Goal: Communication & Community: Answer question/provide support

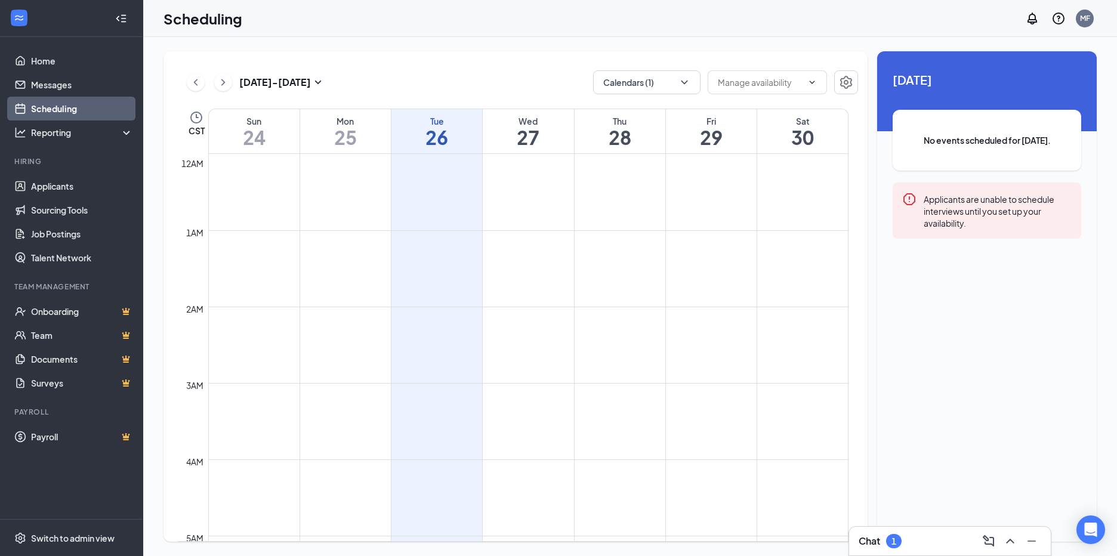
scroll to position [587, 0]
click at [42, 81] on link "Messages" at bounding box center [82, 85] width 102 height 24
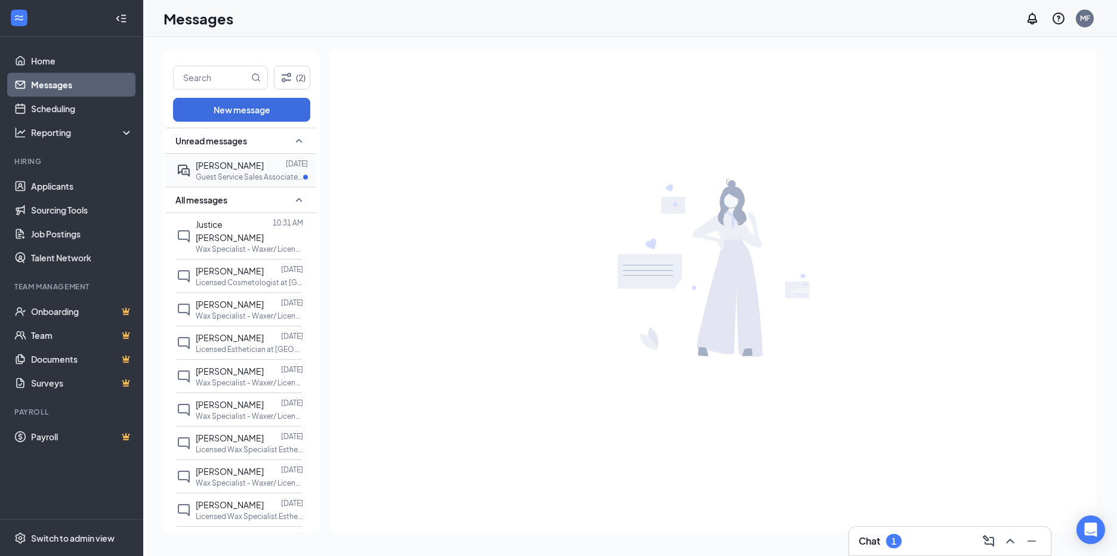
click at [237, 171] on div "[PERSON_NAME]" at bounding box center [230, 165] width 68 height 13
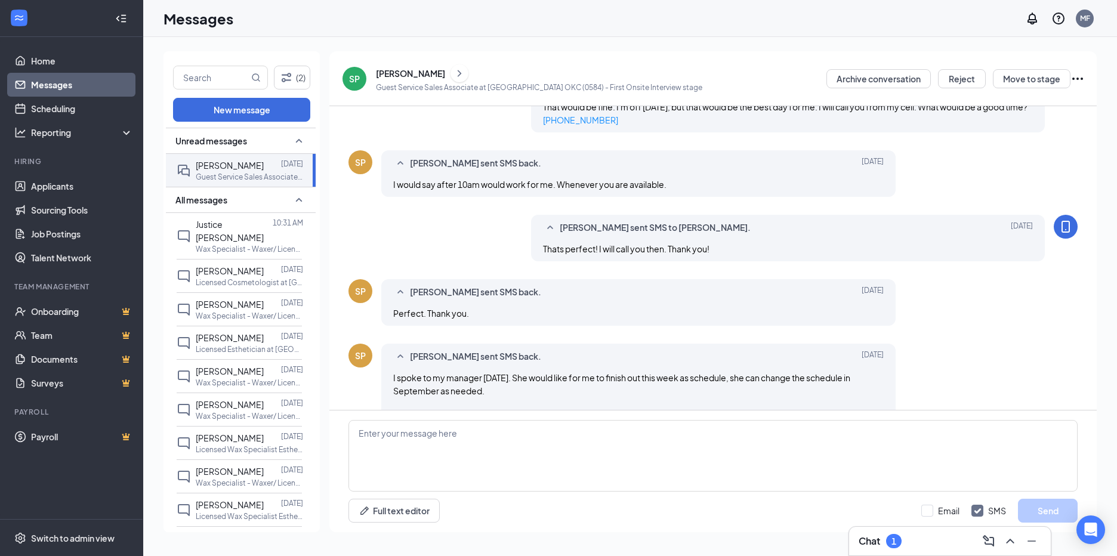
scroll to position [402, 0]
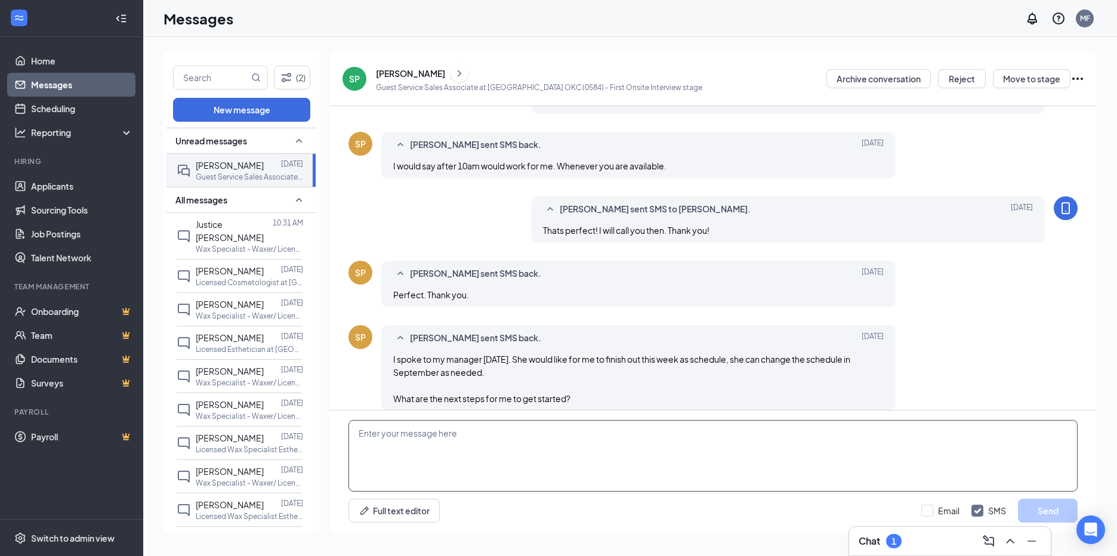
click at [517, 427] on textarea at bounding box center [713, 456] width 729 height 72
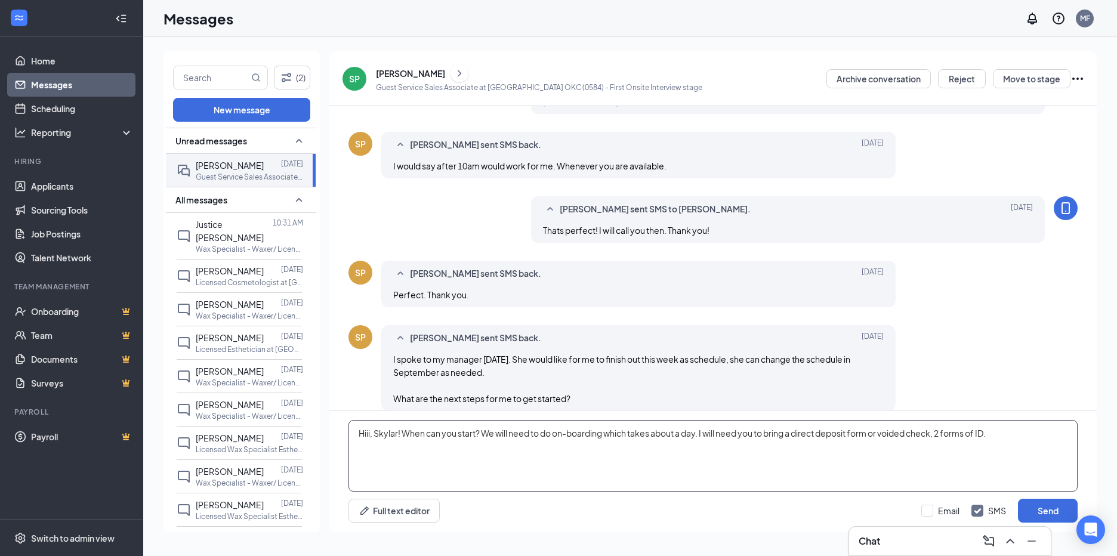
drag, startPoint x: 1001, startPoint y: 430, endPoint x: 704, endPoint y: 415, distance: 297.0
click at [704, 415] on div "Hiii, Skylar! When can you start? We will need to do on-boarding which takes ab…" at bounding box center [713, 472] width 768 height 122
type textarea "Hiii, Skylar! When can you start? We will need to do on-boarding which takes ab…"
click at [1030, 512] on button "Send" at bounding box center [1048, 511] width 60 height 24
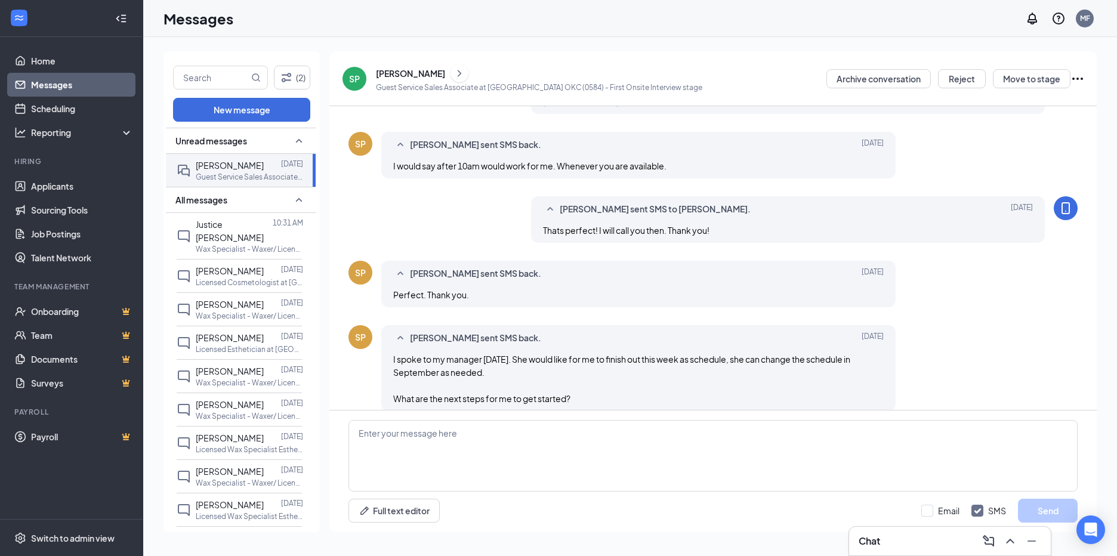
scroll to position [466, 0]
